Goal: Task Accomplishment & Management: Manage account settings

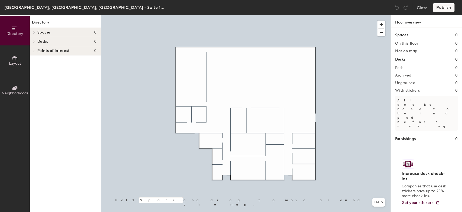
click at [57, 50] on span "Points of interest" at bounding box center [53, 51] width 32 height 4
click at [33, 51] on icon at bounding box center [33, 51] width 3 height 2
click at [13, 56] on icon at bounding box center [15, 58] width 6 height 6
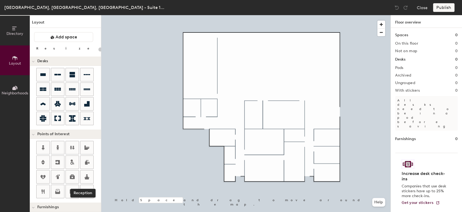
drag, startPoint x: 85, startPoint y: 177, endPoint x: 95, endPoint y: 173, distance: 10.3
click at [86, 176] on icon at bounding box center [86, 177] width 5 height 5
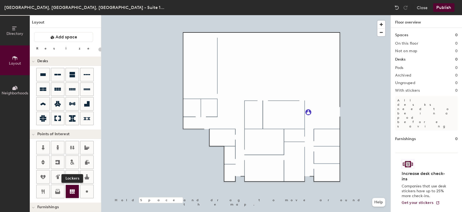
click at [70, 192] on icon at bounding box center [72, 191] width 5 height 4
click at [238, 188] on span "Done" at bounding box center [236, 186] width 16 height 9
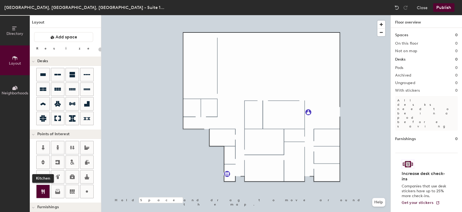
click at [44, 193] on icon at bounding box center [42, 191] width 3 height 5
type input "20"
type input "Pantry"
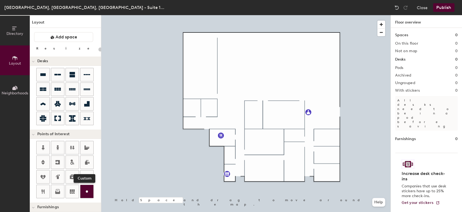
click at [87, 191] on circle at bounding box center [87, 192] width 2 height 2
type input "20"
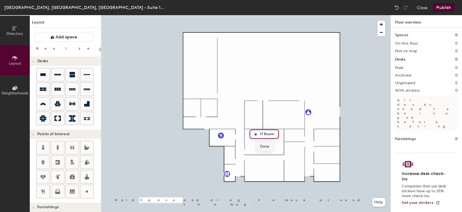
type input "IT Room"
click at [269, 15] on div at bounding box center [245, 15] width 289 height 0
drag, startPoint x: 84, startPoint y: 191, endPoint x: 96, endPoint y: 189, distance: 11.3
click at [85, 191] on icon at bounding box center [87, 191] width 6 height 6
type input "20"
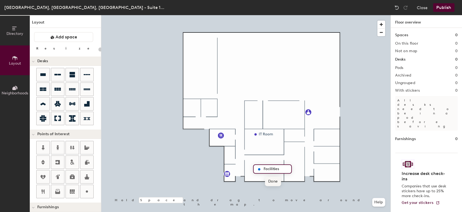
type input "Facilities"
click at [274, 182] on span "Done" at bounding box center [273, 181] width 16 height 9
drag, startPoint x: 85, startPoint y: 190, endPoint x: 95, endPoint y: 190, distance: 10.3
click at [86, 190] on icon at bounding box center [87, 191] width 6 height 6
type input "20"
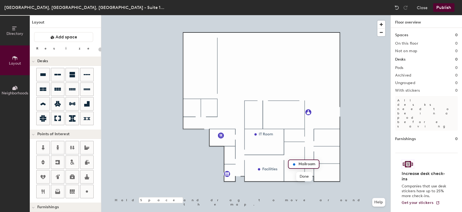
type input "Mailroom"
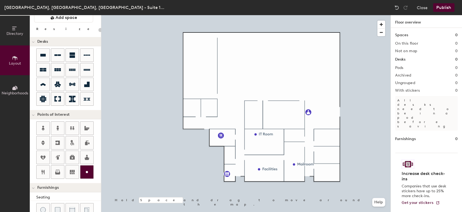
scroll to position [30, 0]
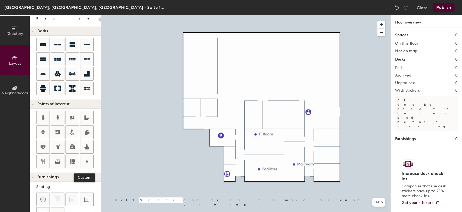
drag, startPoint x: 87, startPoint y: 160, endPoint x: 96, endPoint y: 156, distance: 10.2
click at [87, 160] on icon at bounding box center [87, 161] width 6 height 6
type input "20"
type input "Phone Rm"
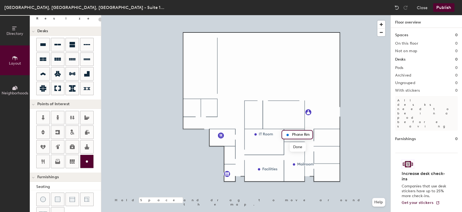
drag, startPoint x: 85, startPoint y: 158, endPoint x: 92, endPoint y: 158, distance: 7.4
click at [85, 158] on icon at bounding box center [87, 161] width 6 height 6
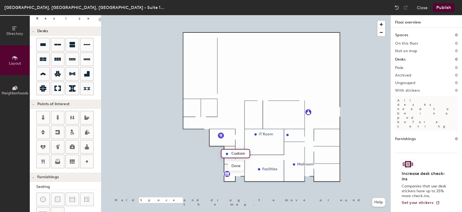
type input "20"
type input "w"
type input "Wellness Rm"
click at [325, 15] on div at bounding box center [245, 15] width 289 height 0
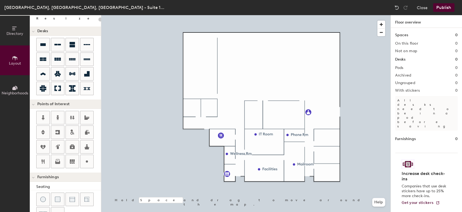
click at [141, 15] on div at bounding box center [245, 15] width 289 height 0
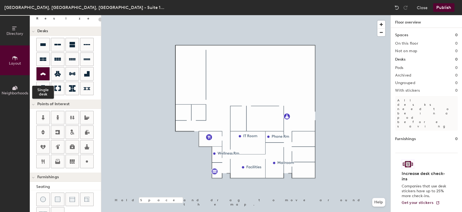
click at [45, 73] on icon at bounding box center [42, 74] width 5 height 3
type input "100"
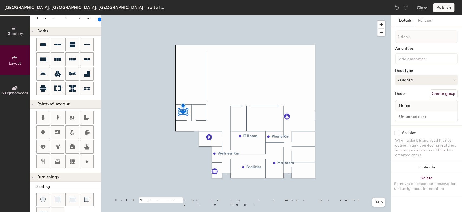
click at [444, 94] on button "Create group" at bounding box center [444, 93] width 28 height 9
drag, startPoint x: 413, startPoint y: 37, endPoint x: 392, endPoint y: 37, distance: 21.1
click at [393, 38] on div "Details Policies Pod 1 Amenities Desk Type Assigned Desks Ungroup Name Desk 1 A…" at bounding box center [426, 113] width 71 height 197
type input "Office 1"
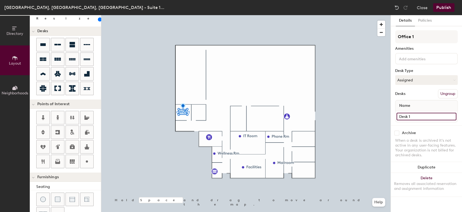
click at [429, 121] on div "Desk 1" at bounding box center [426, 116] width 62 height 11
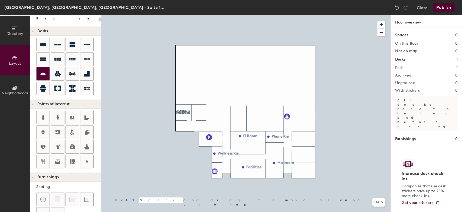
click at [45, 74] on icon at bounding box center [43, 74] width 6 height 6
type input "100"
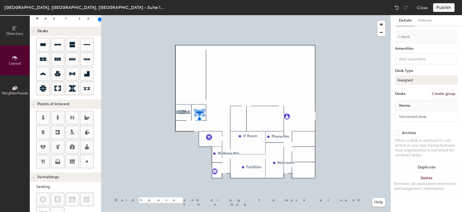
click at [444, 92] on button "Create group" at bounding box center [444, 93] width 28 height 9
type input "Office 2"
click at [429, 126] on div "Archive When a desk is archived it's not active in any user-facing features. Yo…" at bounding box center [426, 145] width 71 height 39
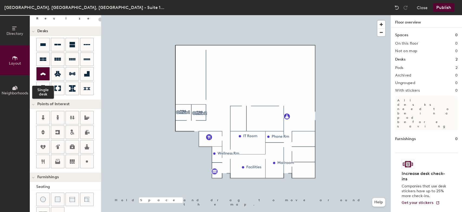
click at [43, 72] on icon at bounding box center [43, 74] width 6 height 6
type input "100"
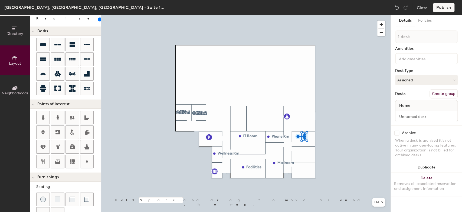
click at [445, 93] on button "Create group" at bounding box center [444, 93] width 28 height 9
drag, startPoint x: 406, startPoint y: 37, endPoint x: 394, endPoint y: 38, distance: 12.2
click at [394, 38] on div "Details Policies Pod 3 Amenities Desk Type Assigned Desks Ungroup Name Desk 1 A…" at bounding box center [426, 113] width 71 height 197
type input "Office 3"
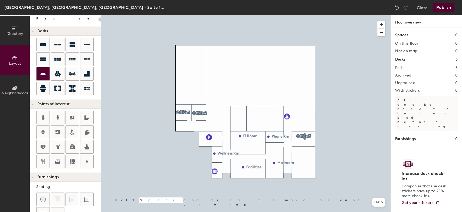
click at [46, 73] on icon at bounding box center [43, 74] width 6 height 6
click at [305, 15] on div at bounding box center [245, 15] width 289 height 0
click at [303, 15] on div at bounding box center [245, 15] width 289 height 0
type input "100"
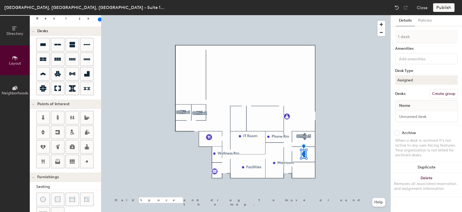
click at [441, 93] on button "Create group" at bounding box center [444, 93] width 28 height 9
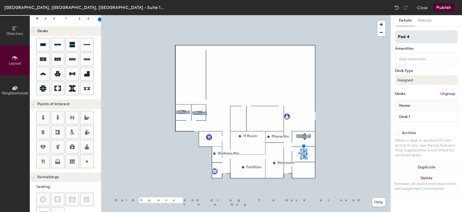
drag, startPoint x: 406, startPoint y: 36, endPoint x: 395, endPoint y: 40, distance: 12.0
click at [395, 40] on input "Pod 4" at bounding box center [426, 36] width 63 height 13
type input "Office 5"
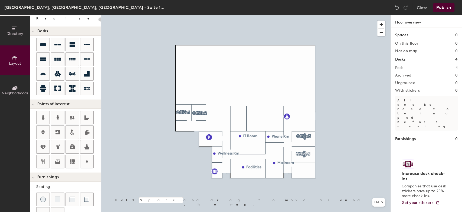
type input "100"
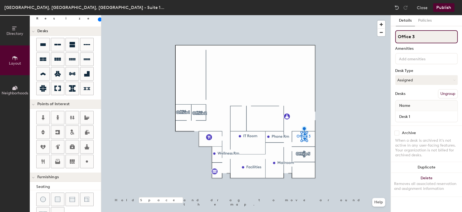
click at [412, 35] on input "Office 3" at bounding box center [426, 36] width 63 height 13
type input "Office 4"
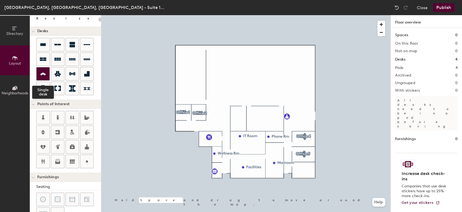
click at [43, 74] on icon at bounding box center [42, 74] width 5 height 3
type input "100"
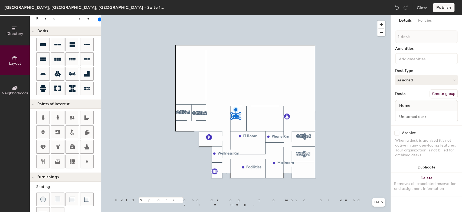
click at [444, 91] on button "Create group" at bounding box center [444, 93] width 28 height 9
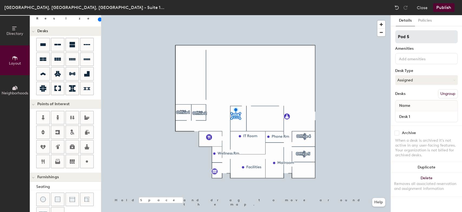
drag, startPoint x: 413, startPoint y: 34, endPoint x: 395, endPoint y: 36, distance: 17.2
click at [395, 36] on input "Pod 5" at bounding box center [426, 36] width 63 height 13
click at [403, 35] on input "OFfice 3" at bounding box center [426, 36] width 63 height 13
type input "Office 3"
click at [341, 15] on div at bounding box center [245, 15] width 289 height 0
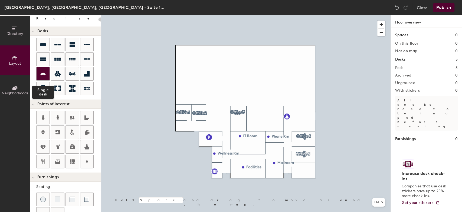
drag, startPoint x: 45, startPoint y: 72, endPoint x: 48, endPoint y: 73, distance: 3.9
click at [45, 72] on icon at bounding box center [43, 74] width 6 height 6
type input "100"
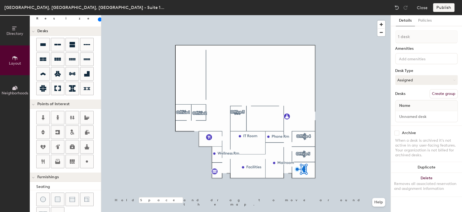
click at [443, 93] on button "Create group" at bounding box center [444, 93] width 28 height 9
drag, startPoint x: 407, startPoint y: 36, endPoint x: 393, endPoint y: 37, distance: 14.1
click at [393, 37] on div "Details Policies Pod 6 Amenities Desk Type Assigned Desks Ungroup Name Desk 1 A…" at bounding box center [426, 113] width 71 height 197
type input "Office 6"
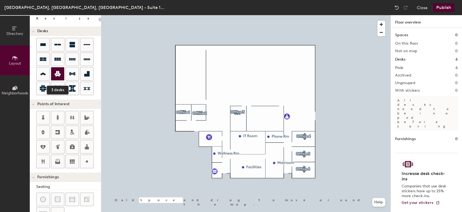
click at [57, 74] on icon at bounding box center [57, 74] width 6 height 6
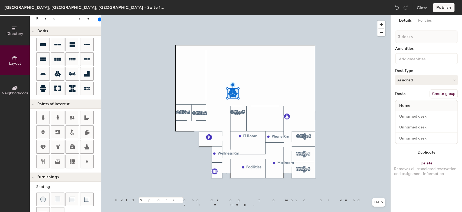
click at [440, 92] on button "Create group" at bounding box center [444, 93] width 28 height 9
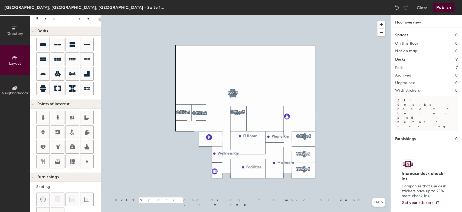
type input "100"
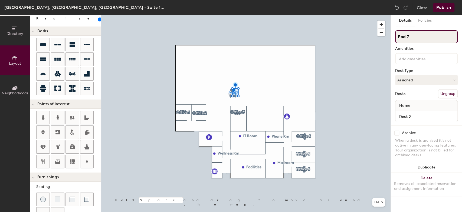
click at [385, 41] on div "Directory Layout Neighborhoods Layout Add space Resize Desks Points of Interest…" at bounding box center [231, 113] width 462 height 197
type input "Desk 2"
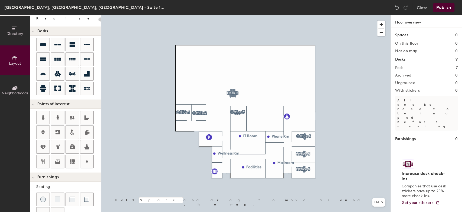
type input "100"
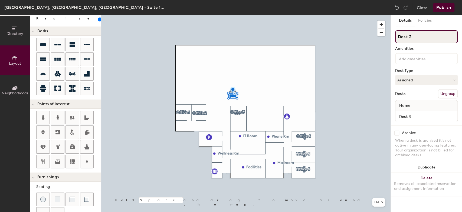
click at [411, 36] on input "Desk 2" at bounding box center [426, 36] width 63 height 13
drag, startPoint x: 415, startPoint y: 36, endPoint x: 408, endPoint y: 37, distance: 7.1
click at [408, 37] on input "Desk 2" at bounding box center [426, 36] width 63 height 13
type input "Desk 3"
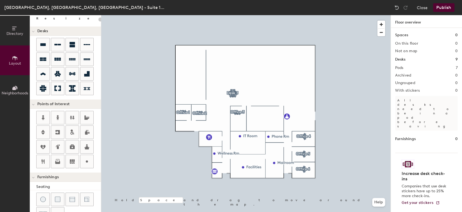
click at [235, 15] on div at bounding box center [245, 15] width 289 height 0
type input "100"
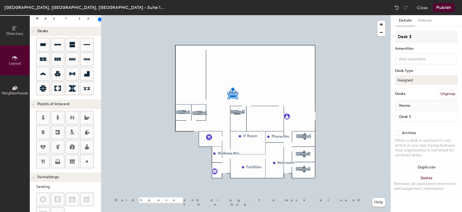
click at [443, 93] on button "Ungroup" at bounding box center [448, 93] width 20 height 9
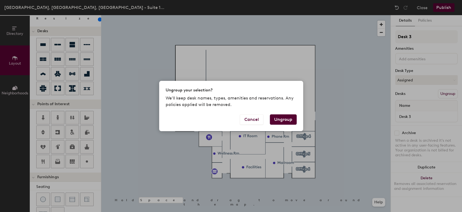
click at [288, 119] on button "Ungroup" at bounding box center [283, 120] width 27 height 10
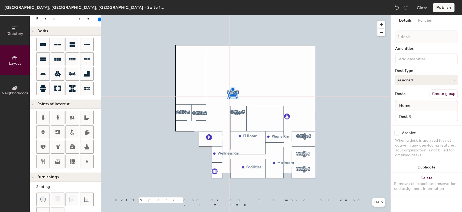
click at [439, 93] on button "Create group" at bounding box center [444, 93] width 28 height 9
type input "P"
type input "Desk 3"
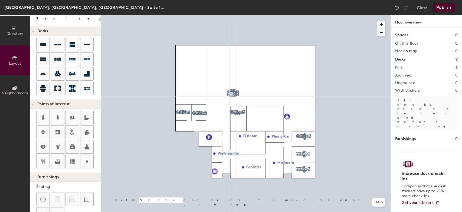
click at [233, 15] on div at bounding box center [245, 15] width 289 height 0
type input "100"
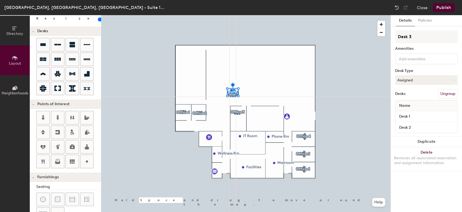
click at [446, 92] on button "Ungroup" at bounding box center [448, 93] width 20 height 9
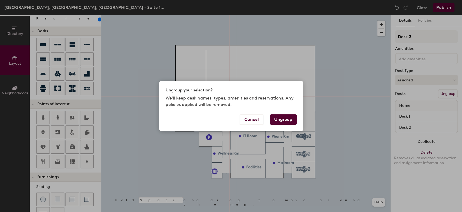
click at [279, 117] on button "Ungroup" at bounding box center [283, 120] width 27 height 10
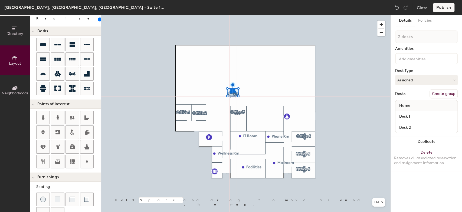
type input "1 desk"
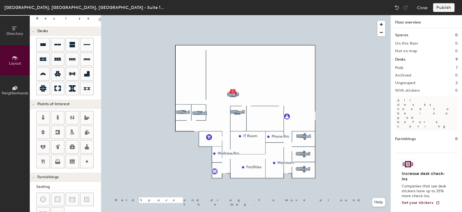
type input "100"
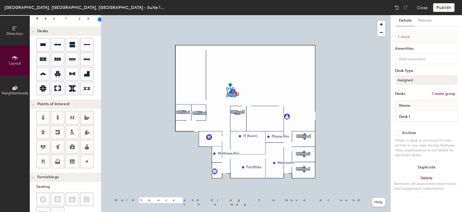
click at [443, 91] on button "Create group" at bounding box center [444, 93] width 28 height 9
type input "P"
type input "Desk 1"
click at [426, 94] on div "Desks Ungroup" at bounding box center [426, 93] width 63 height 9
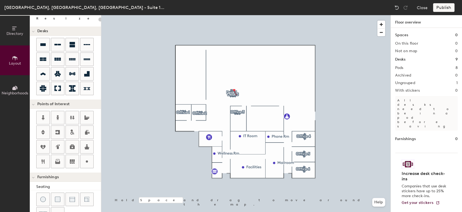
type input "100"
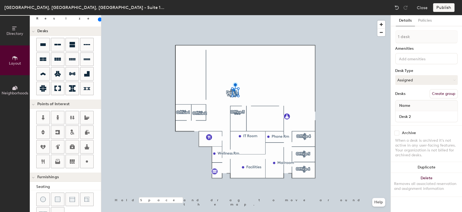
click at [440, 93] on button "Create group" at bounding box center [444, 93] width 28 height 9
drag, startPoint x: 412, startPoint y: 38, endPoint x: 391, endPoint y: 38, distance: 21.1
click at [392, 38] on div "Details Policies Pod 9 Amenities Desk Type Assigned Desks Ungroup Name Desk 2 A…" at bounding box center [426, 113] width 71 height 197
type input "Desk 2"
click at [395, 69] on div "Desk Type" at bounding box center [426, 71] width 63 height 4
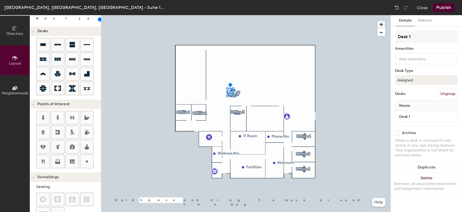
click at [382, 25] on span "button" at bounding box center [381, 25] width 8 height 8
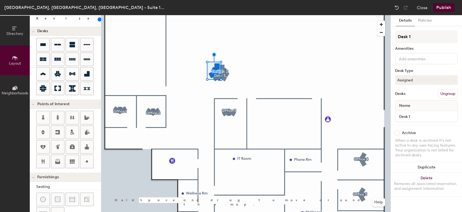
drag, startPoint x: 54, startPoint y: 19, endPoint x: 57, endPoint y: 19, distance: 3.8
click at [98, 19] on input "range" at bounding box center [98, 19] width 0 height 4
click at [98, 21] on input "range" at bounding box center [98, 19] width 0 height 4
click at [98, 20] on input "range" at bounding box center [98, 19] width 0 height 4
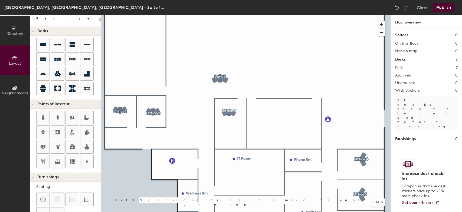
click at [220, 15] on div at bounding box center [245, 15] width 289 height 0
click at [86, 44] on icon at bounding box center [87, 44] width 6 height 1
type input "100"
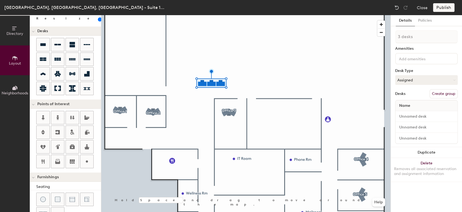
type input "1 desk"
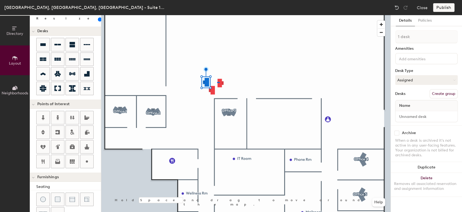
click at [217, 15] on div at bounding box center [245, 15] width 289 height 0
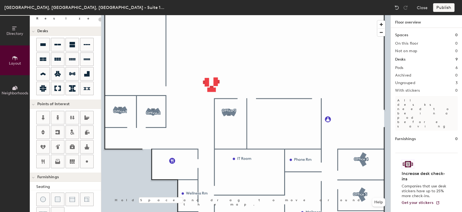
type input "100"
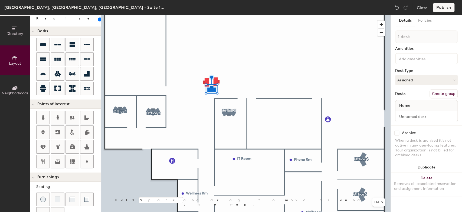
click at [444, 93] on button "Create group" at bounding box center [444, 93] width 28 height 9
click at [383, 42] on div "Directory Layout Neighborhoods Layout Add space Resize Desks Points of Interest…" at bounding box center [231, 113] width 462 height 197
type input "Desk 1"
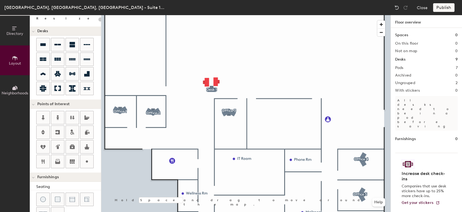
type input "100"
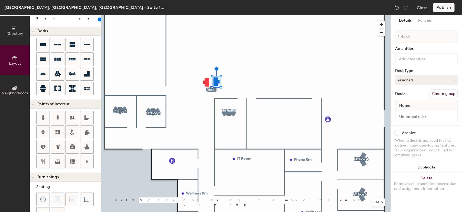
click at [444, 90] on button "Create group" at bounding box center [444, 93] width 28 height 9
click at [378, 39] on div "Directory Layout Neighborhoods Layout Add space Resize Desks Points of Interest…" at bounding box center [231, 113] width 462 height 197
type input "Desk 2"
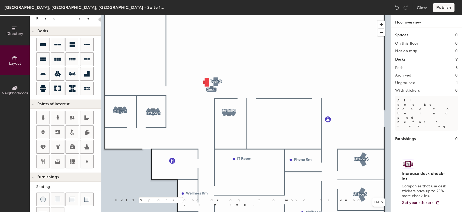
type input "100"
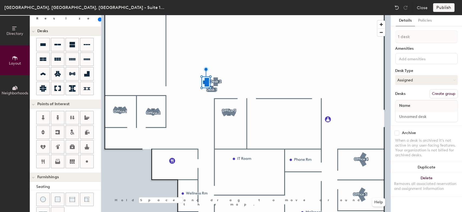
click at [444, 93] on button "Create group" at bounding box center [444, 93] width 28 height 9
click at [389, 37] on div "Directory Layout Neighborhoods Layout Add space Resize Desks Points of Interest…" at bounding box center [231, 113] width 462 height 197
type input "Desk 3"
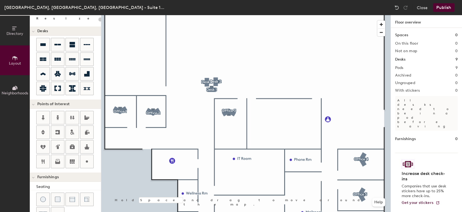
drag, startPoint x: 413, startPoint y: 37, endPoint x: 392, endPoint y: 75, distance: 43.4
click at [215, 15] on div at bounding box center [245, 15] width 289 height 0
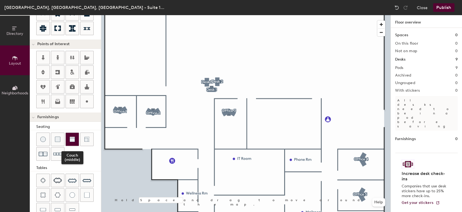
scroll to position [120, 0]
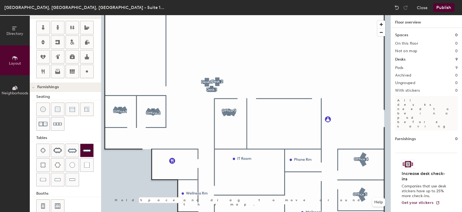
click at [84, 149] on img at bounding box center [87, 150] width 9 height 9
drag, startPoint x: 87, startPoint y: 75, endPoint x: 99, endPoint y: 74, distance: 11.9
click at [88, 75] on div at bounding box center [86, 71] width 13 height 13
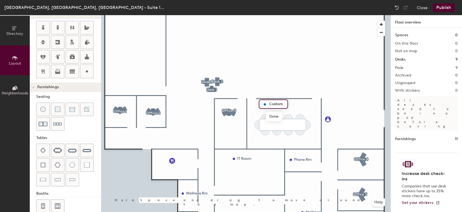
type input "20"
type input "Conf. Rm 1"
click at [278, 118] on span "Done" at bounding box center [277, 116] width 16 height 9
type input "20"
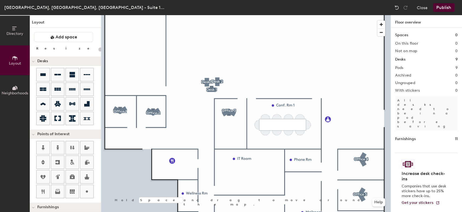
scroll to position [120, 0]
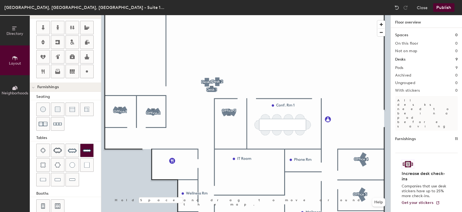
click at [87, 149] on img at bounding box center [87, 150] width 9 height 9
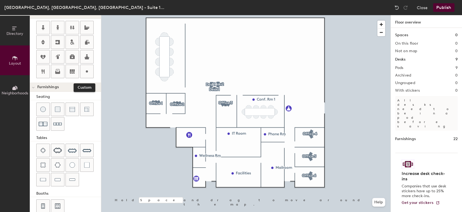
drag, startPoint x: 90, startPoint y: 74, endPoint x: 100, endPoint y: 73, distance: 10.6
click at [90, 73] on div at bounding box center [86, 71] width 13 height 13
type input "20"
type input "Boardroom"
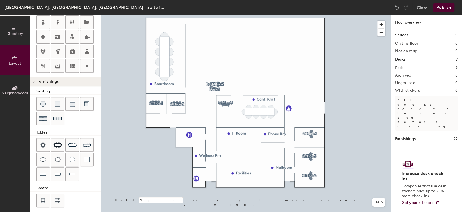
scroll to position [129, 0]
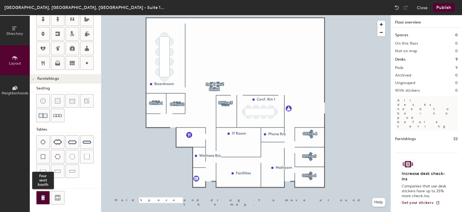
click at [45, 197] on img at bounding box center [43, 197] width 5 height 5
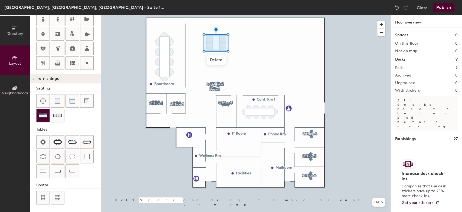
click at [43, 115] on img at bounding box center [43, 115] width 9 height 9
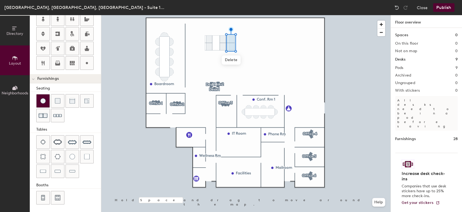
click at [45, 98] on img at bounding box center [42, 100] width 5 height 5
click at [55, 103] on img at bounding box center [57, 100] width 5 height 5
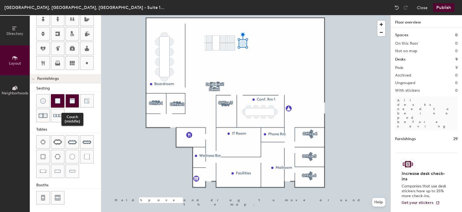
click at [72, 98] on img at bounding box center [72, 100] width 5 height 5
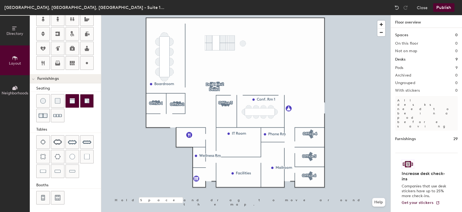
click at [88, 100] on img at bounding box center [86, 100] width 5 height 5
click at [45, 116] on img at bounding box center [43, 115] width 9 height 9
click at [260, 66] on span "Delete" at bounding box center [257, 67] width 19 height 9
click at [75, 100] on div at bounding box center [72, 100] width 13 height 13
click at [61, 101] on div at bounding box center [57, 100] width 13 height 13
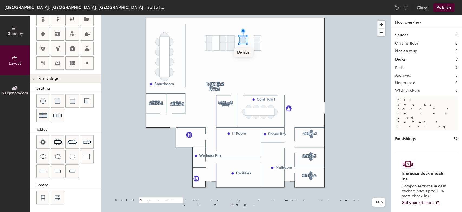
click at [247, 15] on div at bounding box center [245, 15] width 289 height 0
click at [42, 199] on img at bounding box center [43, 197] width 5 height 5
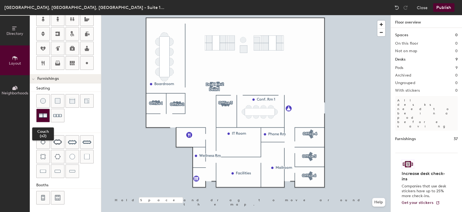
click at [41, 116] on img at bounding box center [43, 115] width 9 height 9
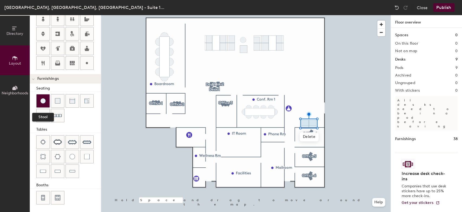
click at [45, 102] on img at bounding box center [42, 100] width 5 height 5
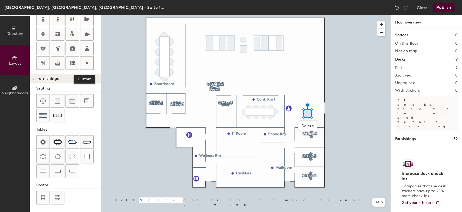
drag, startPoint x: 87, startPoint y: 62, endPoint x: 100, endPoint y: 64, distance: 13.2
click at [88, 62] on icon at bounding box center [87, 63] width 6 height 6
type input "20"
type input "Entrance"
click at [335, 120] on span "Done" at bounding box center [333, 119] width 16 height 9
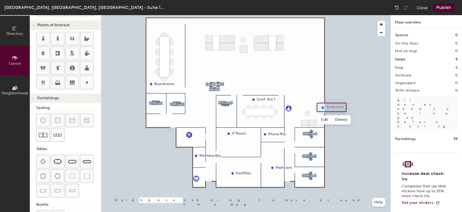
scroll to position [99, 0]
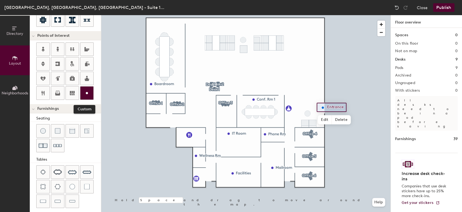
click at [88, 93] on icon at bounding box center [87, 93] width 6 height 6
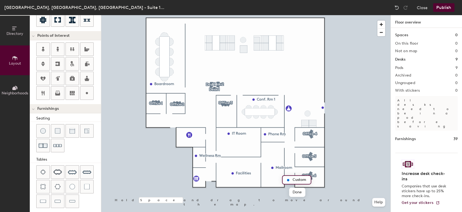
type input "20"
type input "Entrance"
click at [300, 192] on span "Done" at bounding box center [298, 192] width 16 height 9
drag, startPoint x: 89, startPoint y: 89, endPoint x: 95, endPoint y: 98, distance: 11.0
click at [88, 90] on icon at bounding box center [87, 93] width 6 height 6
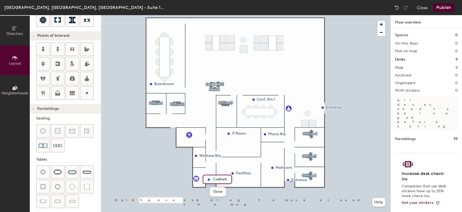
type input "20"
type input "Entrance"
click at [219, 193] on span "Done" at bounding box center [219, 191] width 16 height 9
type input "100"
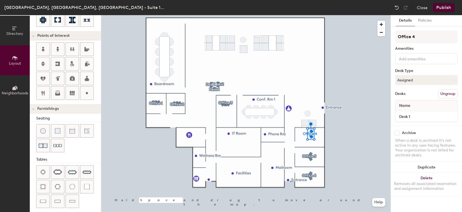
click at [396, 132] on input "checkbox" at bounding box center [396, 133] width 5 height 5
click at [397, 131] on input "checkbox" at bounding box center [396, 133] width 5 height 5
click at [398, 133] on div "Archive" at bounding box center [426, 133] width 63 height 5
click at [397, 133] on input "checkbox" at bounding box center [396, 133] width 5 height 5
click at [397, 132] on input "checkbox" at bounding box center [396, 133] width 5 height 5
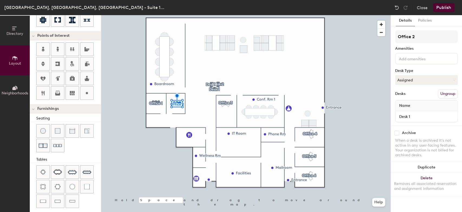
click at [398, 132] on input "checkbox" at bounding box center [396, 133] width 5 height 5
click at [397, 133] on input "checkbox" at bounding box center [396, 133] width 5 height 5
checkbox input "true"
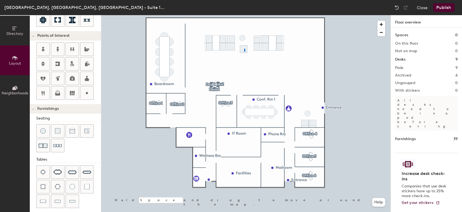
click at [244, 15] on div at bounding box center [245, 15] width 289 height 0
type input "100"
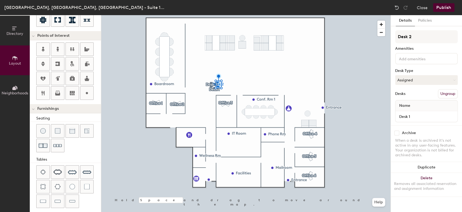
click at [398, 134] on input "checkbox" at bounding box center [396, 133] width 5 height 5
checkbox input "true"
click at [214, 15] on div at bounding box center [245, 15] width 289 height 0
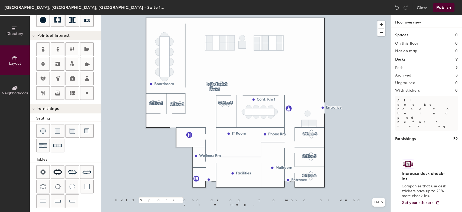
type input "100"
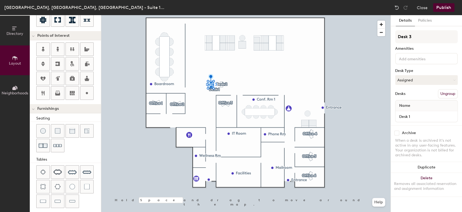
click at [395, 132] on input "checkbox" at bounding box center [396, 133] width 5 height 5
checkbox input "true"
click at [247, 15] on div at bounding box center [245, 15] width 289 height 0
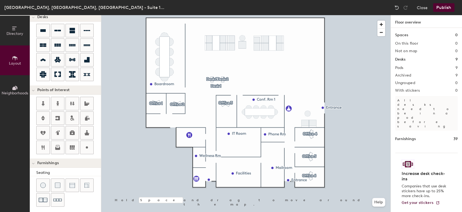
scroll to position [42, 0]
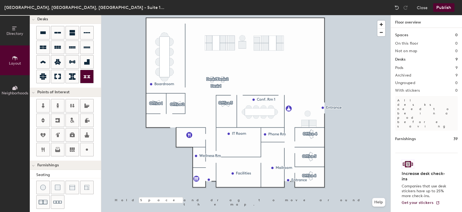
click at [88, 77] on icon at bounding box center [87, 76] width 6 height 3
drag, startPoint x: 60, startPoint y: 33, endPoint x: 64, endPoint y: 32, distance: 4.7
click at [60, 32] on icon at bounding box center [57, 33] width 6 height 2
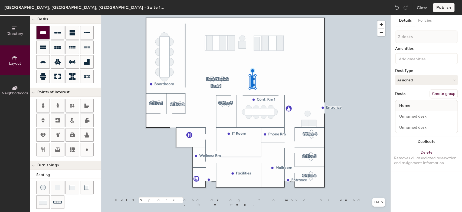
click at [44, 32] on icon at bounding box center [42, 32] width 5 height 3
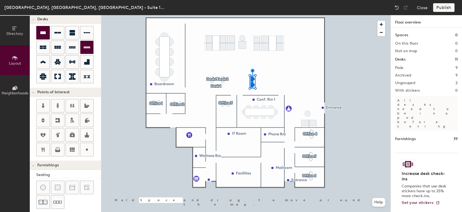
type input "100"
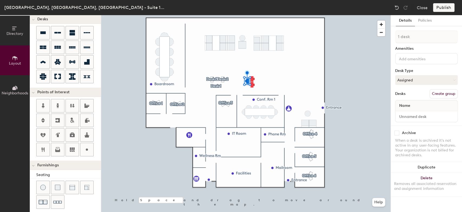
click at [446, 94] on button "Create group" at bounding box center [444, 93] width 28 height 9
drag, startPoint x: 405, startPoint y: 38, endPoint x: 391, endPoint y: 40, distance: 13.9
click at [391, 40] on div "Details Policies Pod 10 Amenities Desk Type Assigned Desks Ungroup Name Desk 1 …" at bounding box center [426, 113] width 71 height 197
type input "Desk 4"
click at [442, 93] on button "Create group" at bounding box center [444, 93] width 28 height 9
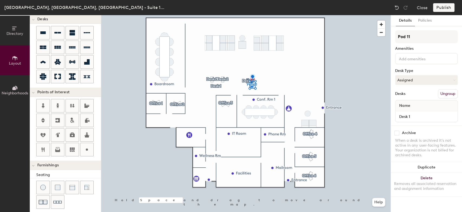
click at [389, 38] on div "Directory Layout Neighborhoods Layout Add space Resize Desks Points of Interest…" at bounding box center [231, 113] width 462 height 197
type input "Des"
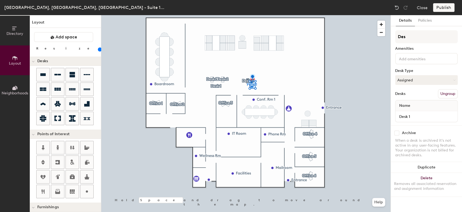
scroll to position [42, 0]
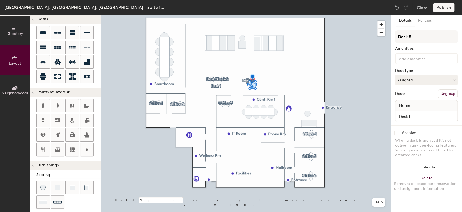
type input "Desk 5"
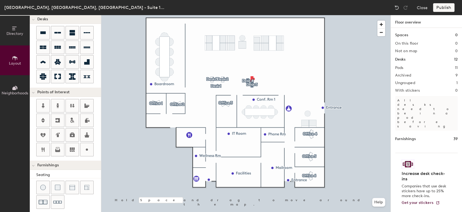
type input "100"
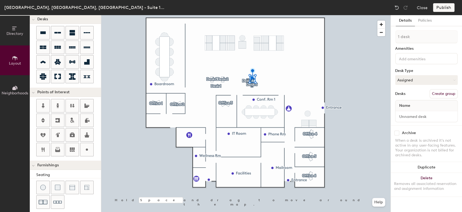
click at [442, 92] on button "Create group" at bounding box center [444, 93] width 28 height 9
click at [388, 38] on div "Directory Layout Neighborhoods Layout Add space Resize Desks Points of Interest…" at bounding box center [231, 113] width 462 height 197
type input "Desk 6"
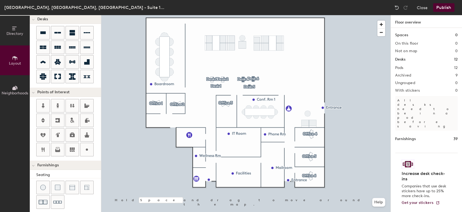
click at [251, 15] on div at bounding box center [245, 15] width 289 height 0
type input "100"
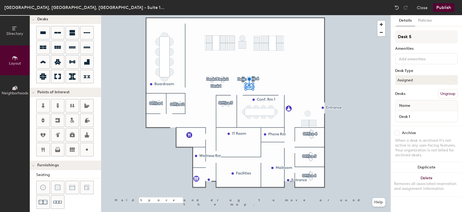
click at [397, 132] on input "checkbox" at bounding box center [396, 133] width 5 height 5
click at [254, 15] on div at bounding box center [245, 15] width 289 height 0
click at [395, 132] on input "checkbox" at bounding box center [396, 133] width 5 height 5
checkbox input "true"
click at [242, 15] on div at bounding box center [245, 15] width 289 height 0
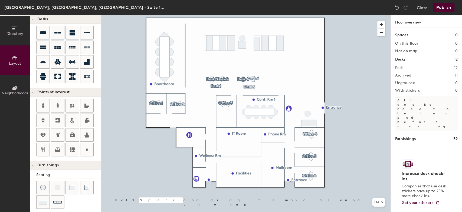
type input "100"
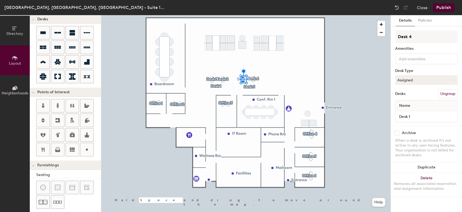
click at [397, 132] on input "checkbox" at bounding box center [396, 133] width 5 height 5
checkbox input "true"
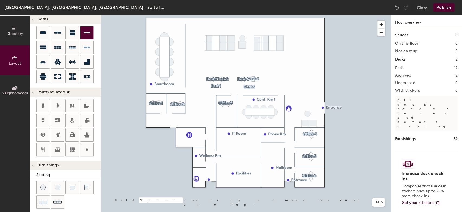
click at [89, 32] on icon at bounding box center [87, 33] width 6 height 6
click at [89, 33] on icon at bounding box center [87, 32] width 6 height 1
click at [42, 46] on icon at bounding box center [43, 48] width 6 height 4
type input "100"
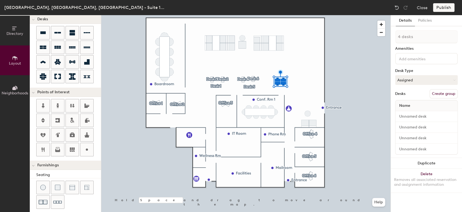
type input "1 desk"
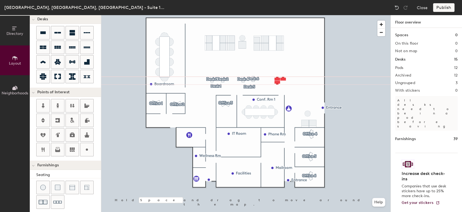
click at [276, 15] on div at bounding box center [245, 15] width 289 height 0
type input "100"
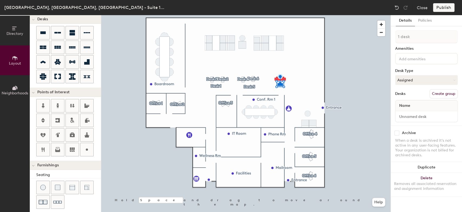
click at [448, 93] on button "Create group" at bounding box center [444, 93] width 28 height 9
drag, startPoint x: 414, startPoint y: 37, endPoint x: 397, endPoint y: 39, distance: 16.3
click at [397, 39] on input "Pod 13" at bounding box center [426, 36] width 63 height 13
type input "Desk 7"
click at [397, 131] on div "Archive When a desk is archived it's not active in any user-facing features. Yo…" at bounding box center [426, 145] width 71 height 39
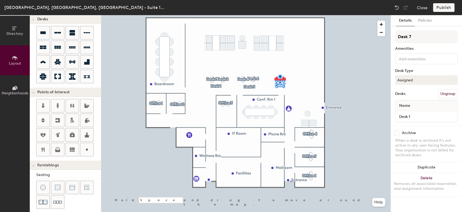
click at [397, 133] on input "checkbox" at bounding box center [396, 133] width 5 height 5
checkbox input "true"
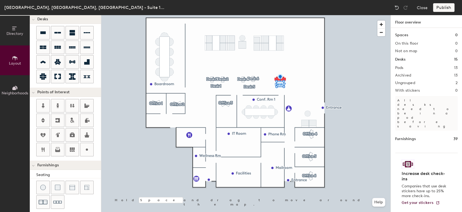
type input "100"
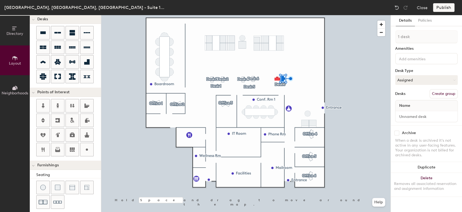
drag, startPoint x: 448, startPoint y: 92, endPoint x: 445, endPoint y: 89, distance: 4.2
click at [447, 92] on button "Create group" at bounding box center [444, 93] width 28 height 9
drag, startPoint x: 414, startPoint y: 36, endPoint x: 392, endPoint y: 38, distance: 22.3
click at [394, 40] on div "Details Policies Pod 14 Amenities Desk Type Assigned Desks Ungroup Name Desk 1 …" at bounding box center [426, 113] width 71 height 197
type input "Desk 8"
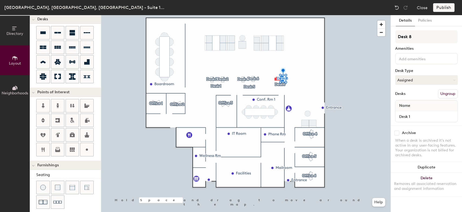
click at [397, 132] on input "checkbox" at bounding box center [396, 133] width 5 height 5
checkbox input "true"
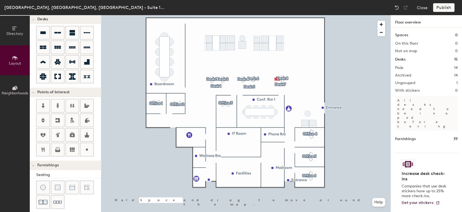
type input "100"
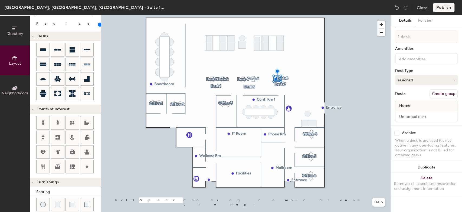
scroll to position [24, 0]
click at [443, 93] on button "Create group" at bounding box center [444, 93] width 28 height 9
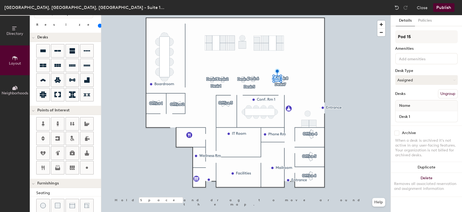
click at [386, 37] on div "Directory Layout Neighborhoods Layout Add space Resize Desks Points of Interest…" at bounding box center [231, 113] width 462 height 197
type input "Desk 9"
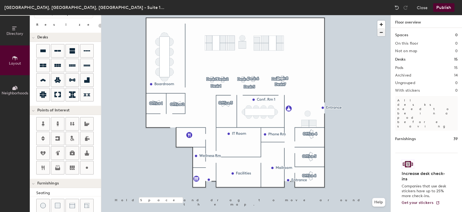
click at [287, 15] on div at bounding box center [245, 15] width 289 height 0
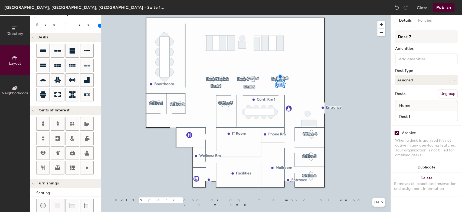
drag, startPoint x: 419, startPoint y: 37, endPoint x: 274, endPoint y: 79, distance: 150.9
click at [274, 15] on div at bounding box center [245, 15] width 289 height 0
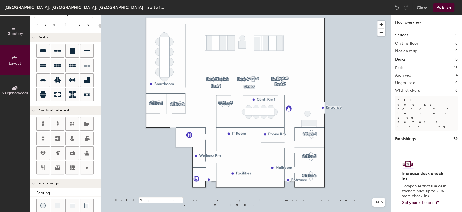
type input "100"
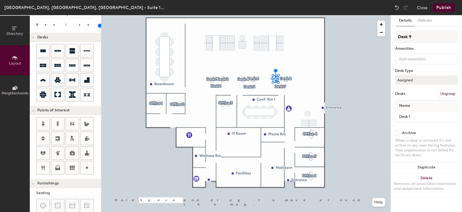
click at [399, 134] on input "checkbox" at bounding box center [396, 133] width 5 height 5
checkbox input "true"
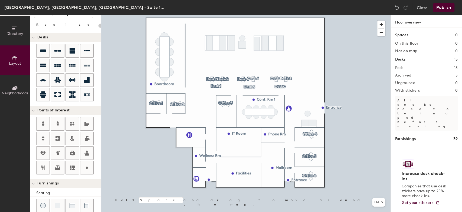
click at [288, 15] on div at bounding box center [245, 15] width 289 height 0
type input "100"
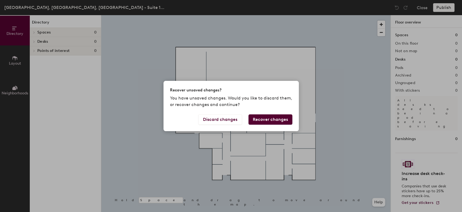
click at [285, 121] on button "Recover changes" at bounding box center [270, 120] width 44 height 10
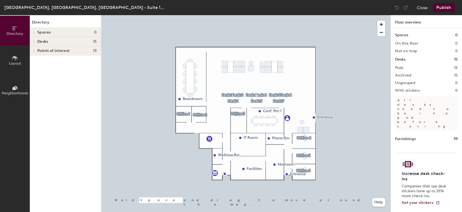
click at [444, 5] on button "Publish" at bounding box center [443, 7] width 21 height 9
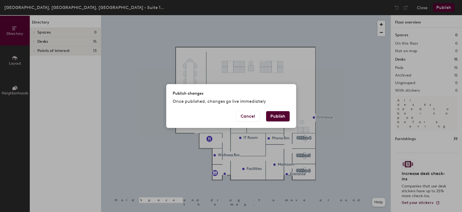
click at [276, 115] on button "Publish" at bounding box center [278, 116] width 24 height 10
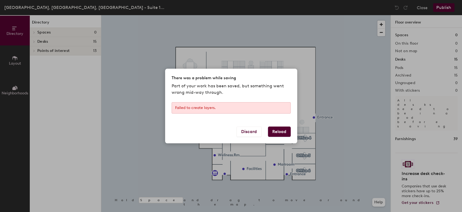
click at [279, 130] on button "Reload" at bounding box center [279, 132] width 23 height 10
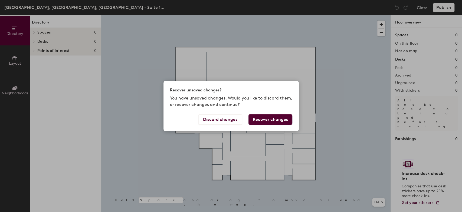
click at [274, 117] on button "Recover changes" at bounding box center [270, 120] width 44 height 10
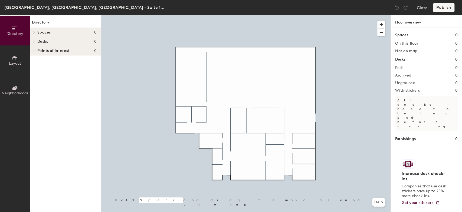
click at [53, 32] on h4 "Spaces 0" at bounding box center [66, 32] width 59 height 4
click at [19, 60] on button "Layout" at bounding box center [15, 60] width 30 height 30
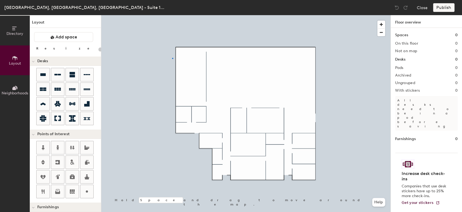
click at [173, 15] on div at bounding box center [245, 15] width 289 height 0
click at [351, 15] on div at bounding box center [245, 15] width 289 height 0
